Goal: Check status: Check status

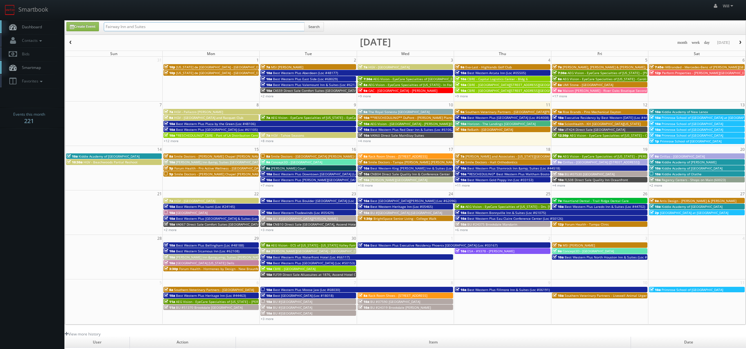
drag, startPoint x: 163, startPoint y: 27, endPoint x: 81, endPoint y: 19, distance: 82.3
click at [81, 19] on body "Smartbook Toggle Side Navigation Toggle Top Navigation Will Will Profile Logout…" at bounding box center [373, 228] width 746 height 457
paste input "([DATE]) Best Western Plus Hotel & Conference Center (Loc #21035) - Only 7 Room…"
drag, startPoint x: 215, startPoint y: 27, endPoint x: 603, endPoint y: 64, distance: 389.6
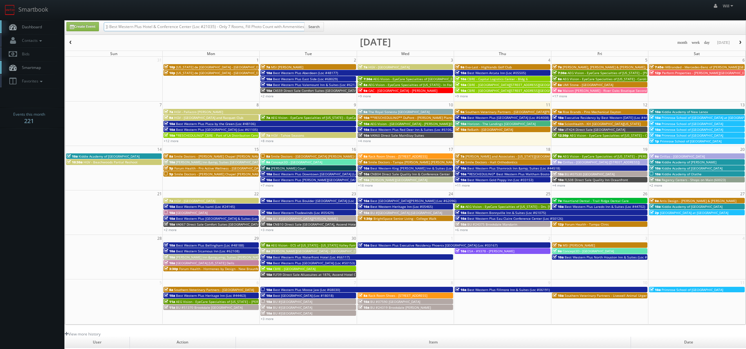
click at [603, 64] on div "Create Event ([DATE]) Best Western Plus Hotel & Conference Center (Loc #21035) …" at bounding box center [405, 172] width 681 height 305
drag, startPoint x: 125, startPoint y: 27, endPoint x: 54, endPoint y: 15, distance: 72.0
click at [54, 15] on body "Smartbook Toggle Side Navigation Toggle Top Navigation Will Will Profile Logout…" at bounding box center [373, 228] width 746 height 457
type input "Best Western Plus Hotel & Conference Center (Loc #21035)"
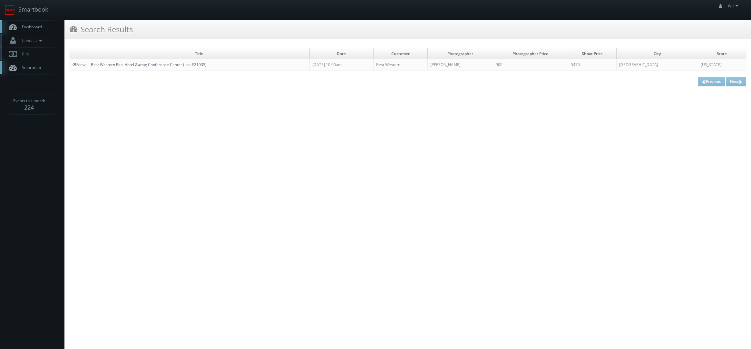
click at [121, 63] on link "Best Western Plus Hotel &amp; Conference Center (Loc #21035)" at bounding box center [149, 64] width 116 height 5
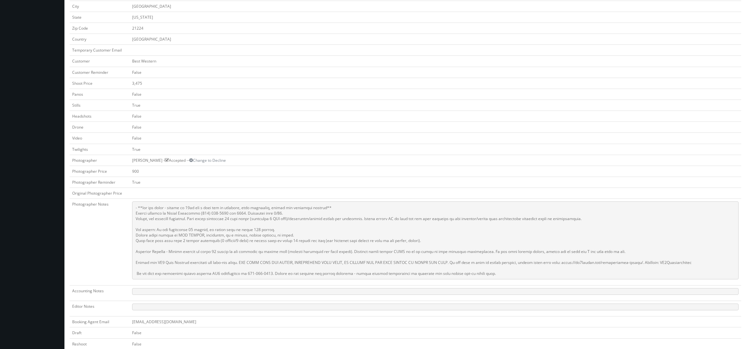
scroll to position [161, 0]
